Goal: Navigation & Orientation: Find specific page/section

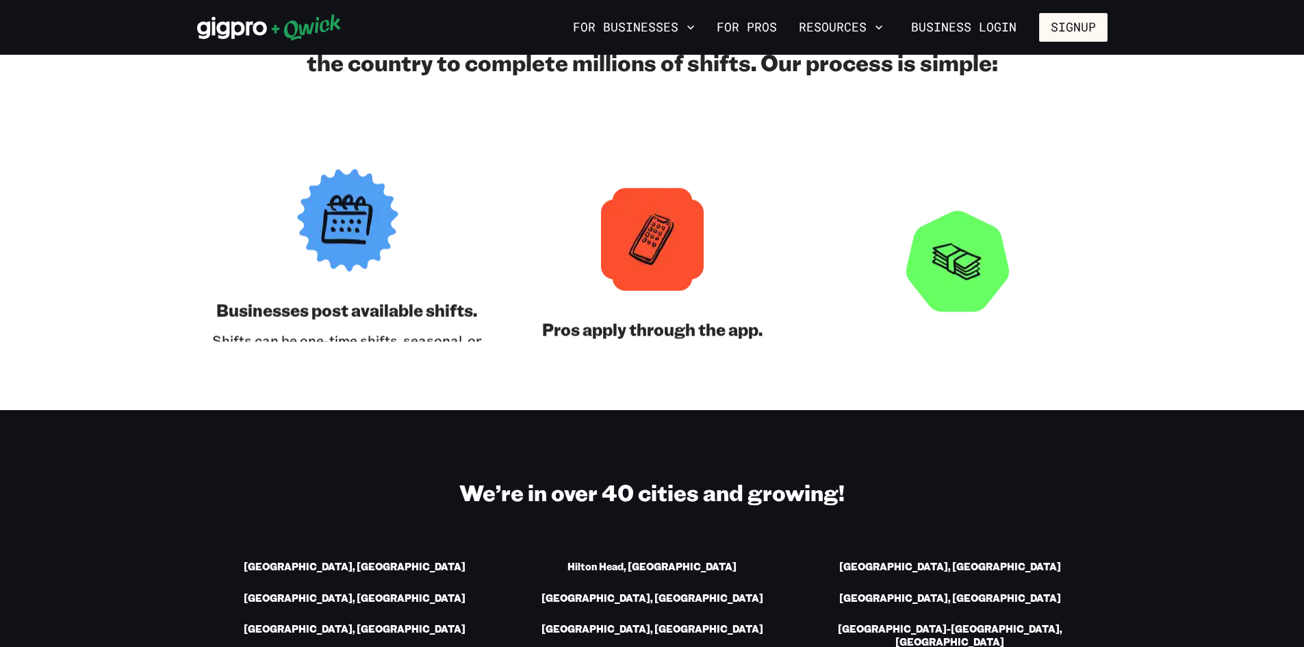
scroll to position [1780, 0]
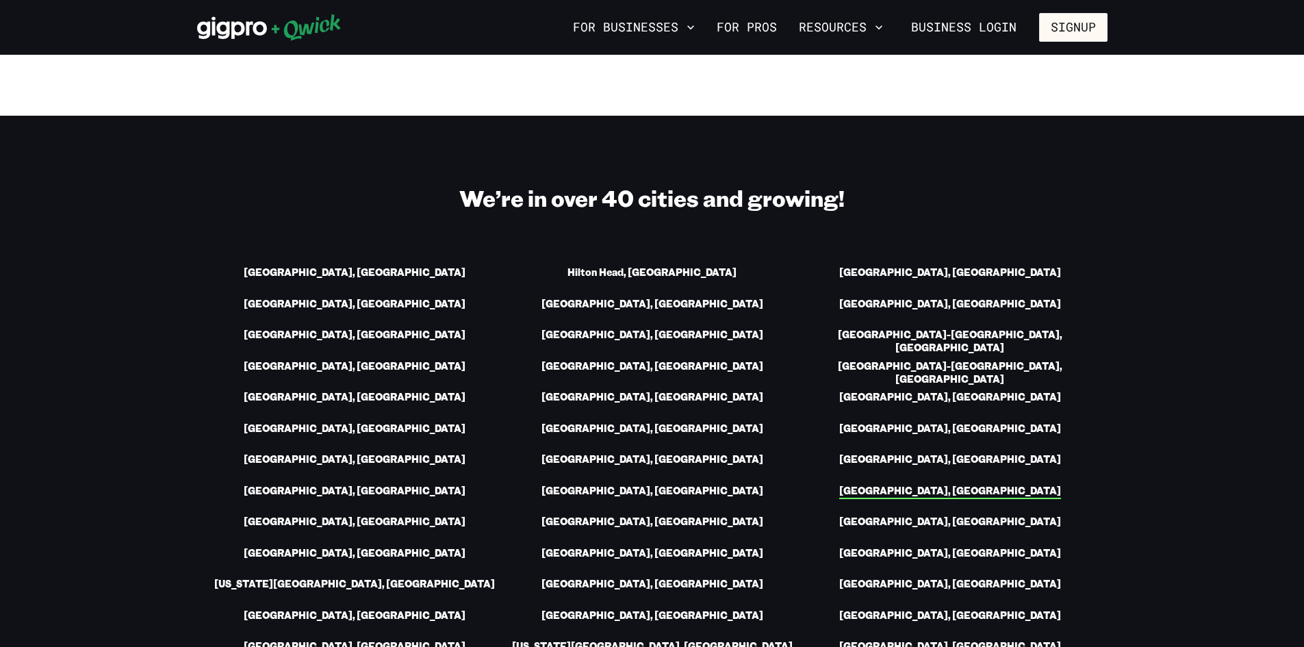
click at [984, 485] on link "San Francisco, CA" at bounding box center [950, 492] width 222 height 14
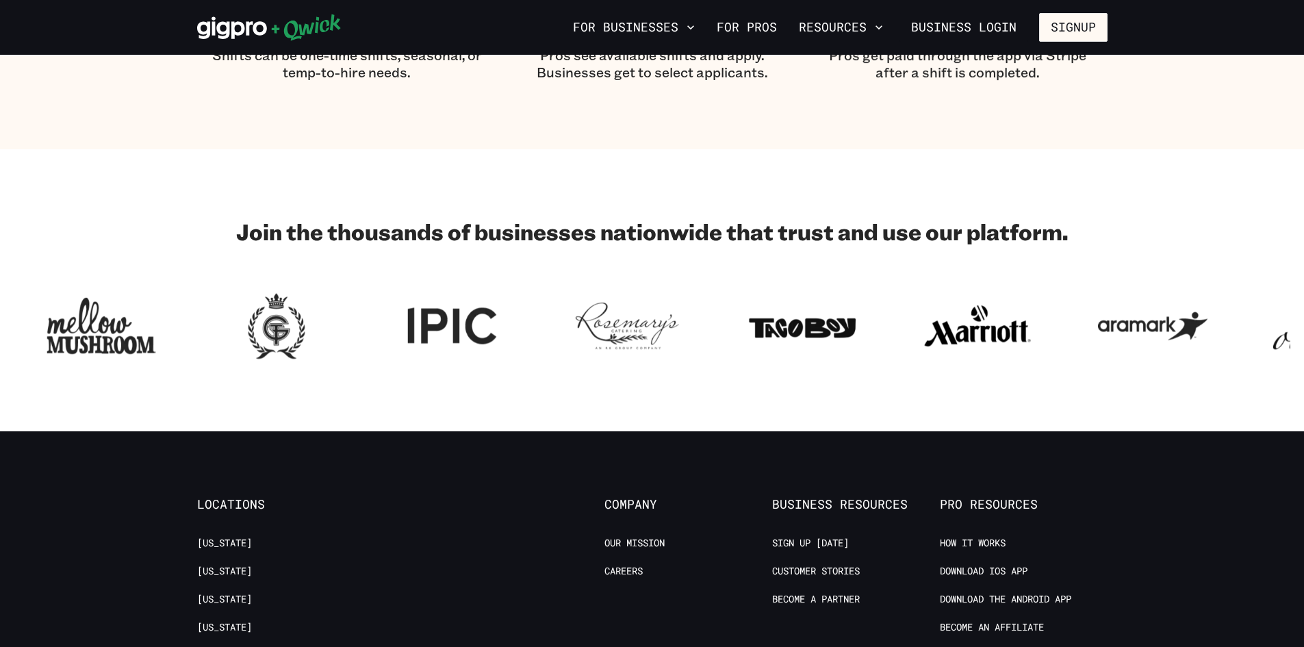
scroll to position [1232, 0]
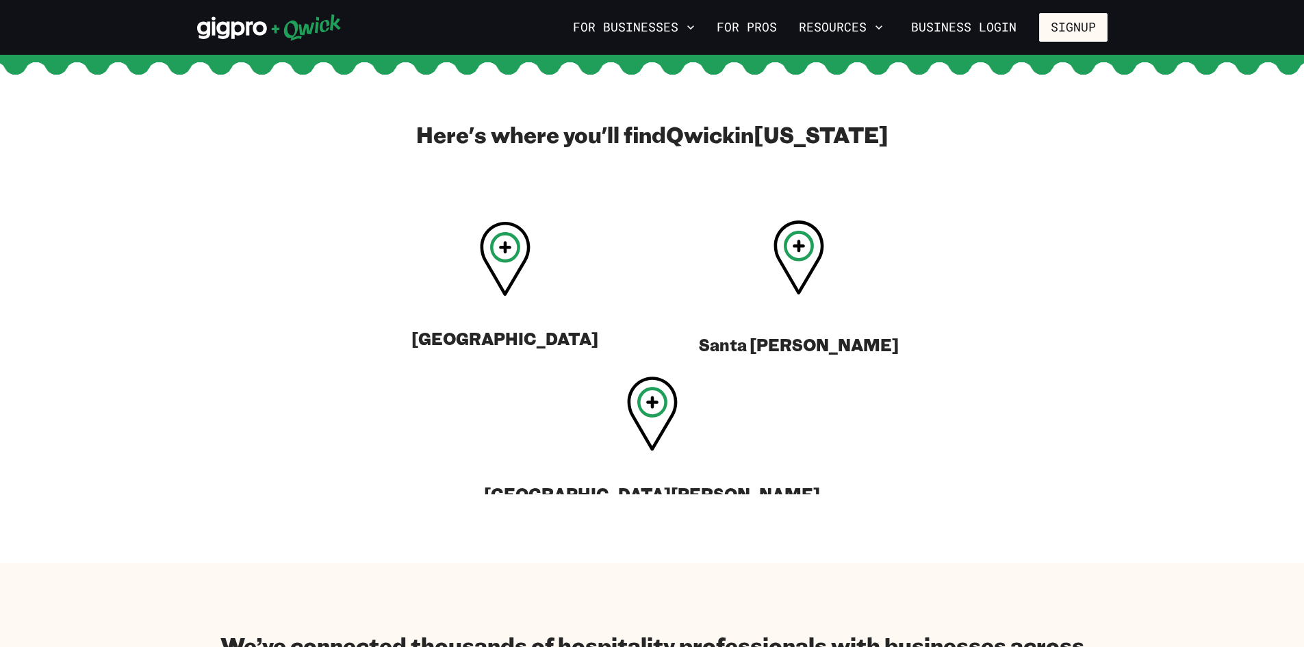
scroll to position [411, 0]
